Goal: Feedback & Contribution: Leave review/rating

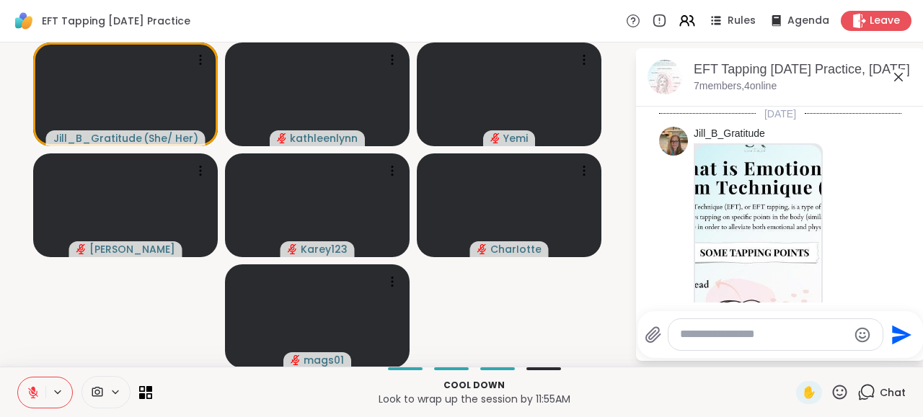
scroll to position [1764, 0]
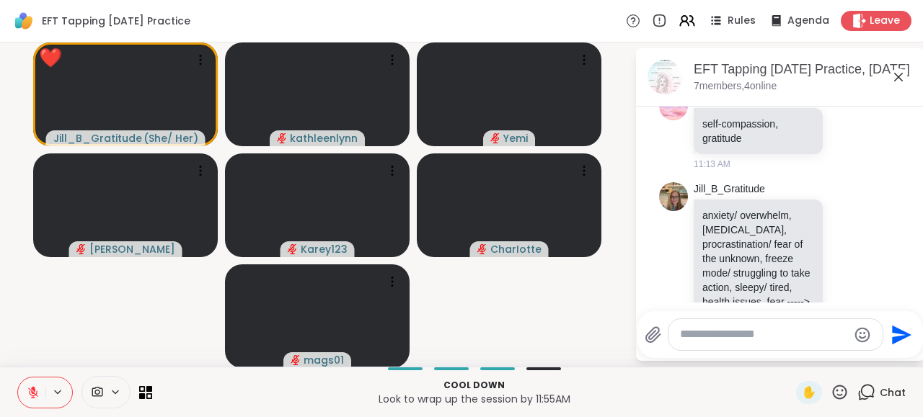
click at [840, 389] on icon at bounding box center [840, 393] width 18 height 18
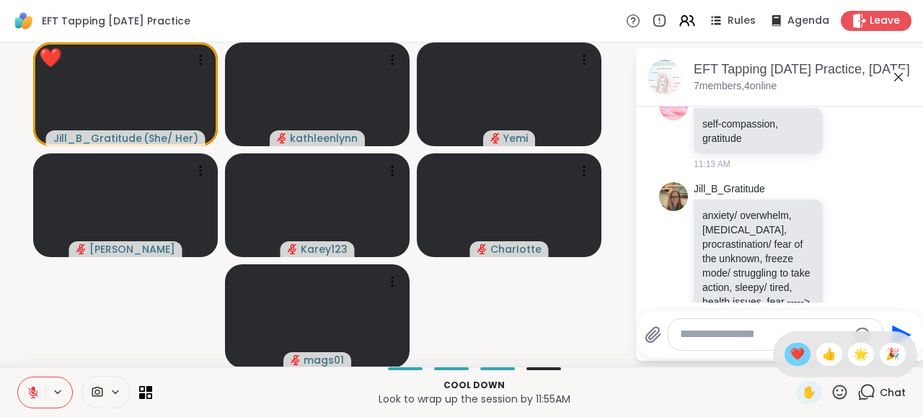
click at [790, 355] on span "❤️" at bounding box center [797, 354] width 14 height 17
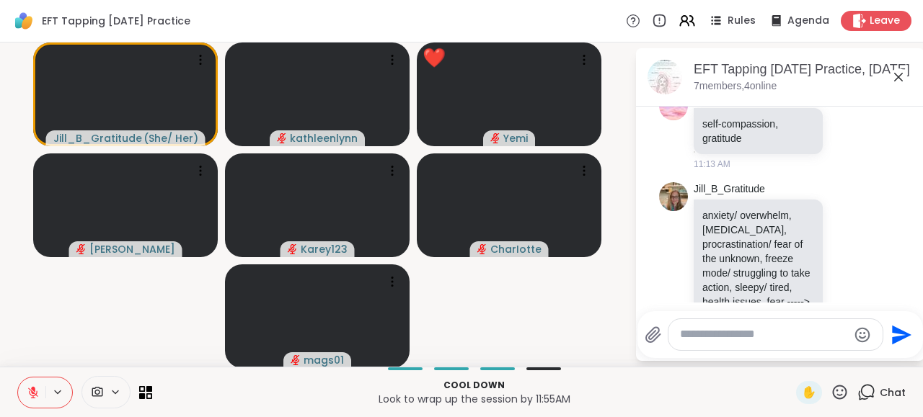
click at [32, 392] on icon at bounding box center [33, 392] width 13 height 13
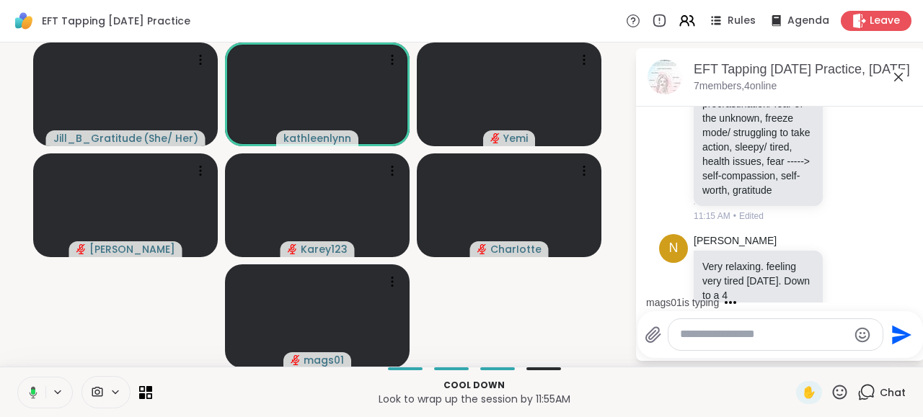
scroll to position [2038, 0]
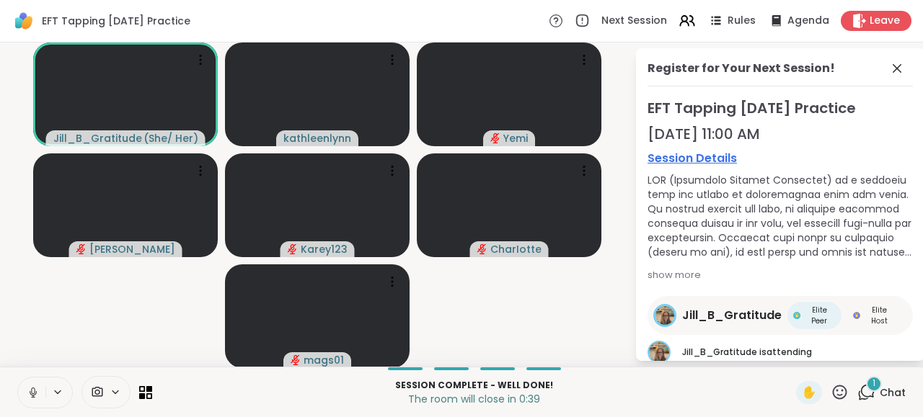
click at [866, 391] on icon at bounding box center [866, 393] width 18 height 18
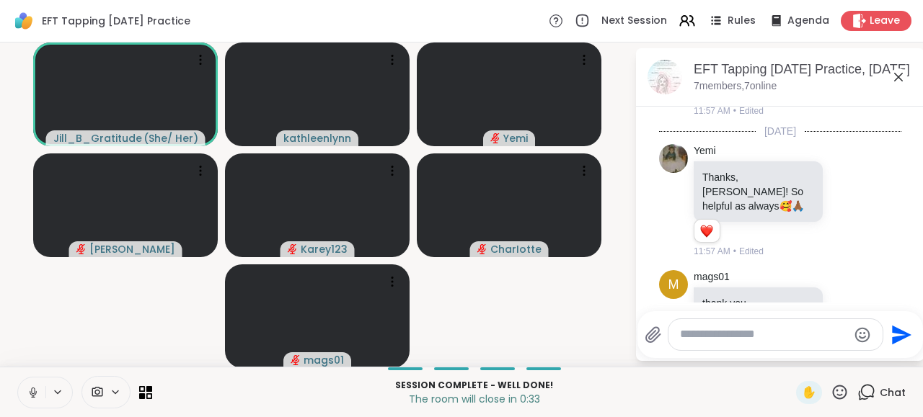
scroll to position [2310, 0]
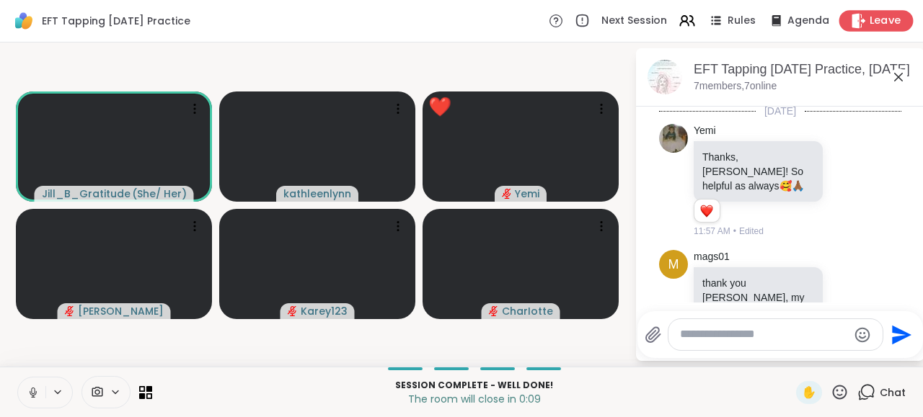
click at [875, 21] on span "Leave" at bounding box center [886, 21] width 32 height 15
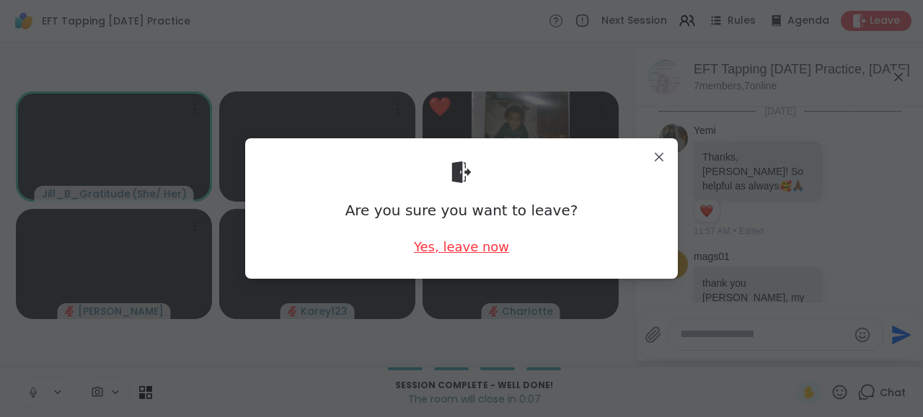
click at [482, 251] on div "Yes, leave now" at bounding box center [461, 247] width 95 height 18
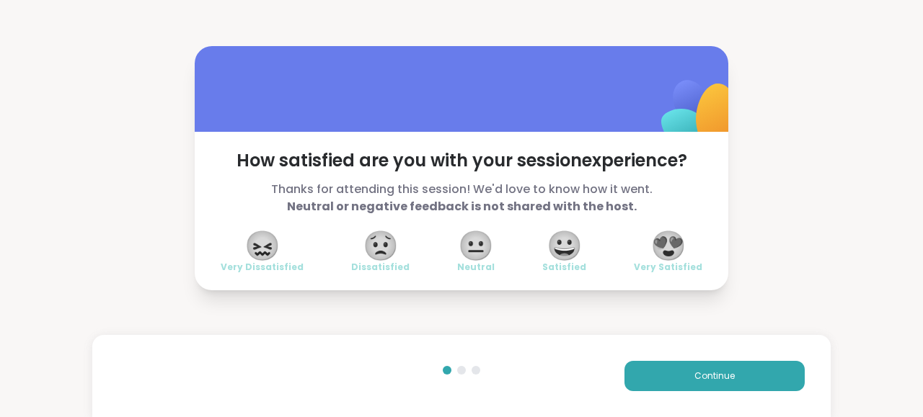
click at [677, 242] on span "😍" at bounding box center [668, 246] width 36 height 26
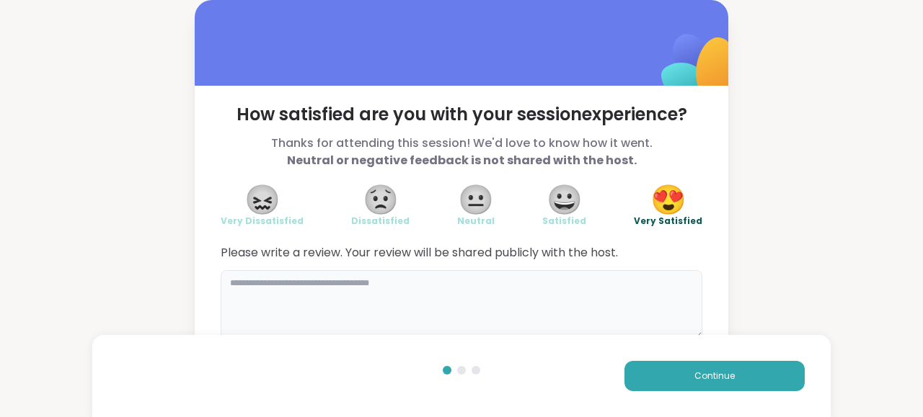
click at [249, 284] on textarea at bounding box center [462, 304] width 482 height 69
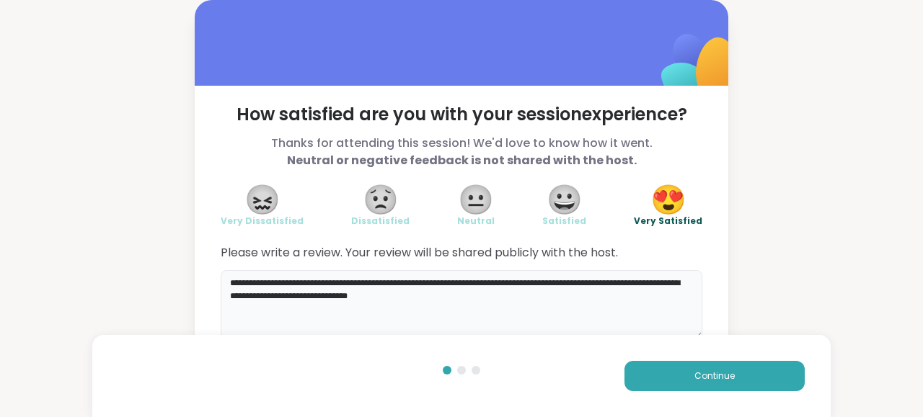
click at [285, 280] on textarea "**********" at bounding box center [462, 304] width 482 height 69
click at [288, 282] on textarea "**********" at bounding box center [462, 304] width 482 height 69
type textarea "**********"
click at [673, 370] on button "Continue" at bounding box center [714, 376] width 180 height 30
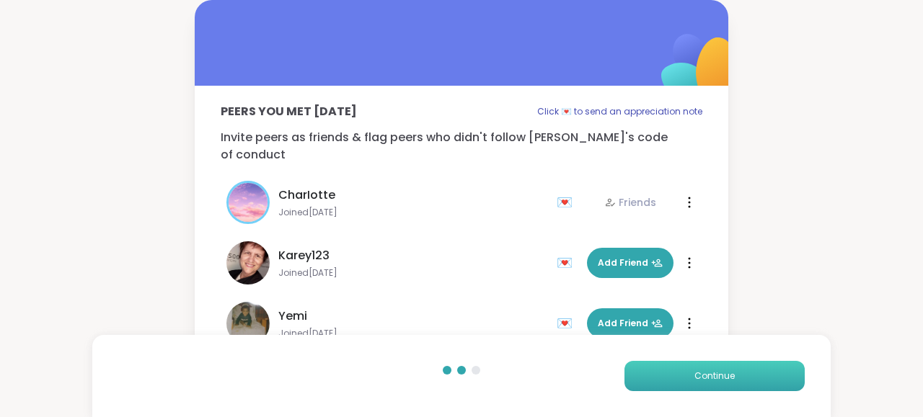
click at [673, 370] on button "Continue" at bounding box center [714, 376] width 180 height 30
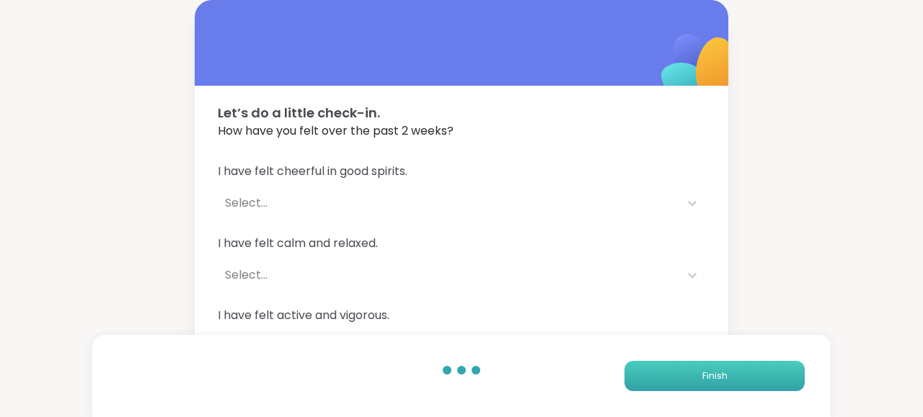
click at [673, 370] on button "Finish" at bounding box center [714, 376] width 180 height 30
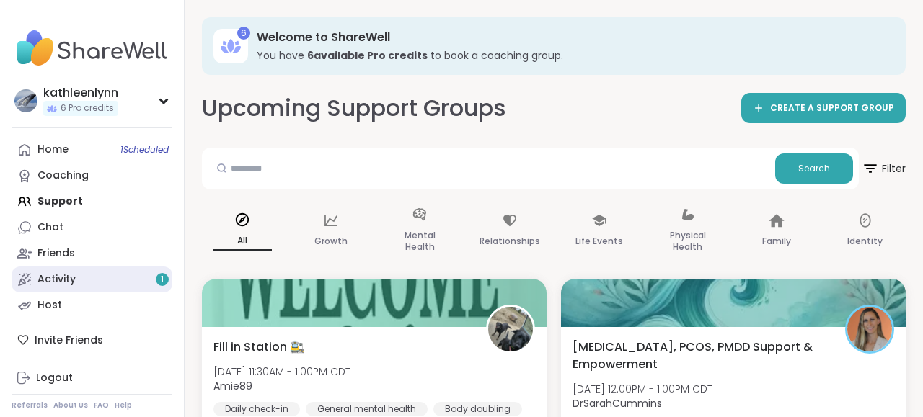
click at [84, 280] on link "Activity 1" at bounding box center [92, 280] width 161 height 26
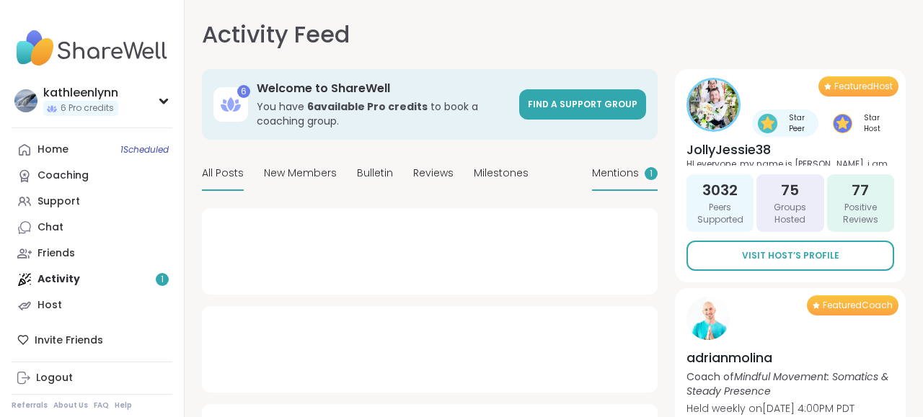
type textarea "*"
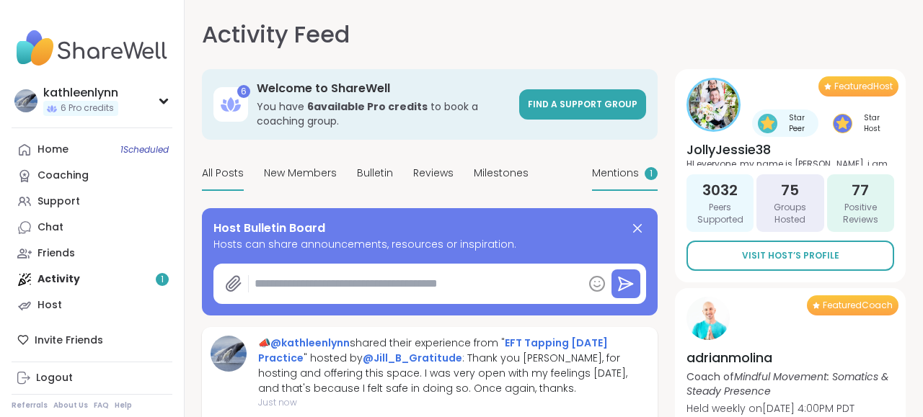
click at [619, 172] on span "Mentions" at bounding box center [615, 173] width 47 height 15
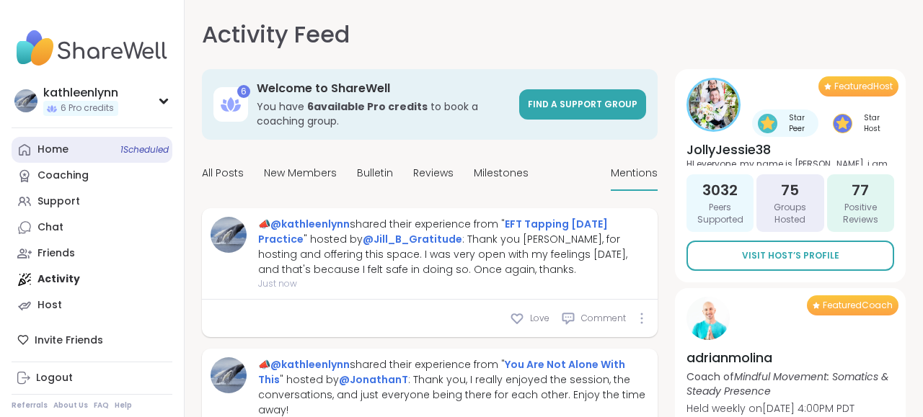
click at [48, 149] on div "Home 1 Scheduled" at bounding box center [52, 150] width 31 height 14
